Goal: Task Accomplishment & Management: Manage account settings

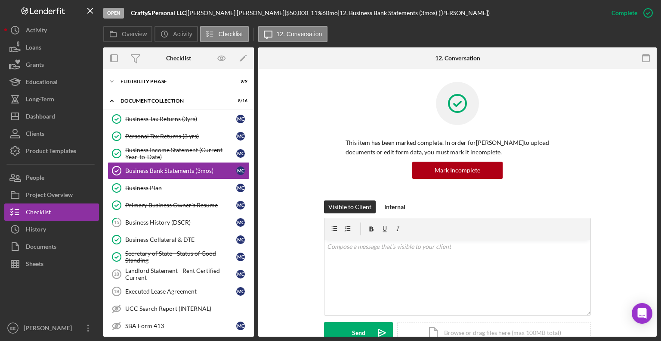
scroll to position [113, 0]
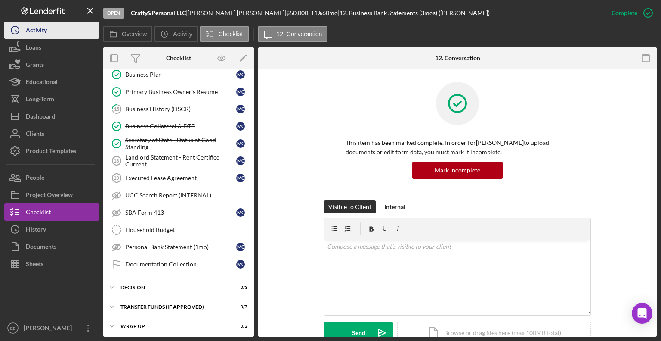
drag, startPoint x: 0, startPoint y: 0, endPoint x: 34, endPoint y: 31, distance: 46.6
click at [34, 31] on div "Activity" at bounding box center [36, 31] width 21 height 19
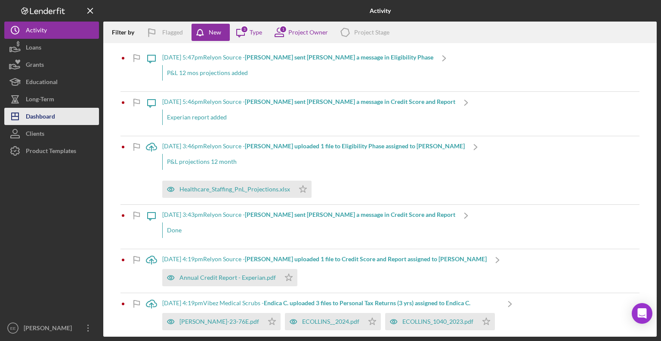
click at [46, 115] on div "Dashboard" at bounding box center [40, 117] width 29 height 19
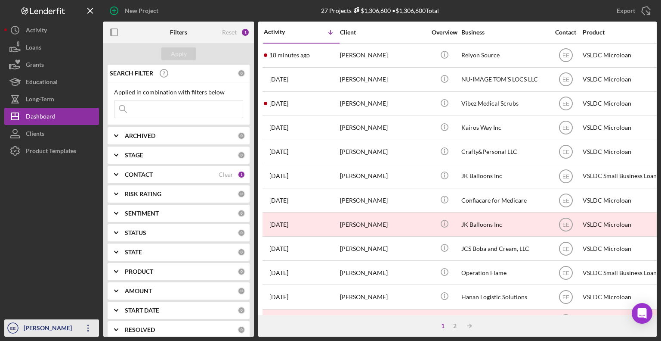
click at [25, 328] on div "[PERSON_NAME]" at bounding box center [50, 328] width 56 height 19
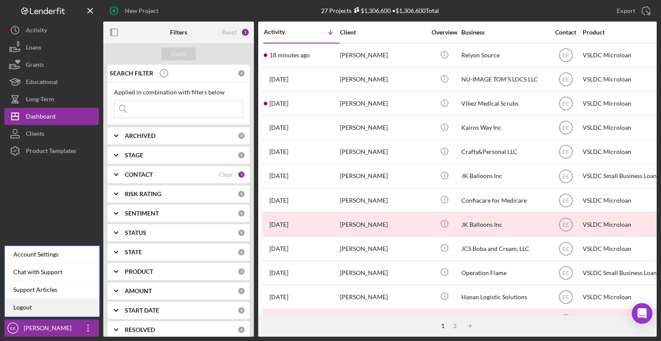
click at [26, 308] on link "Logout" at bounding box center [52, 307] width 95 height 18
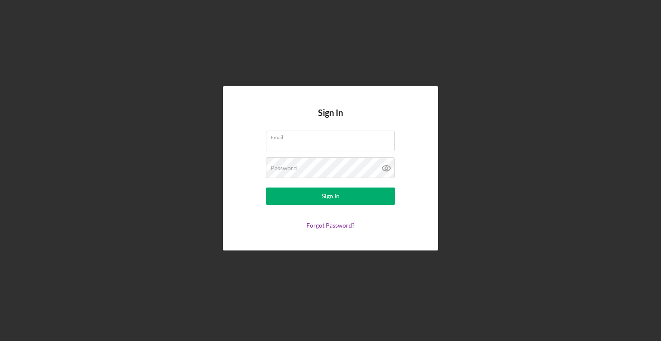
type input "[EMAIL_ADDRESS][DOMAIN_NAME]"
